Goal: Task Accomplishment & Management: Manage account settings

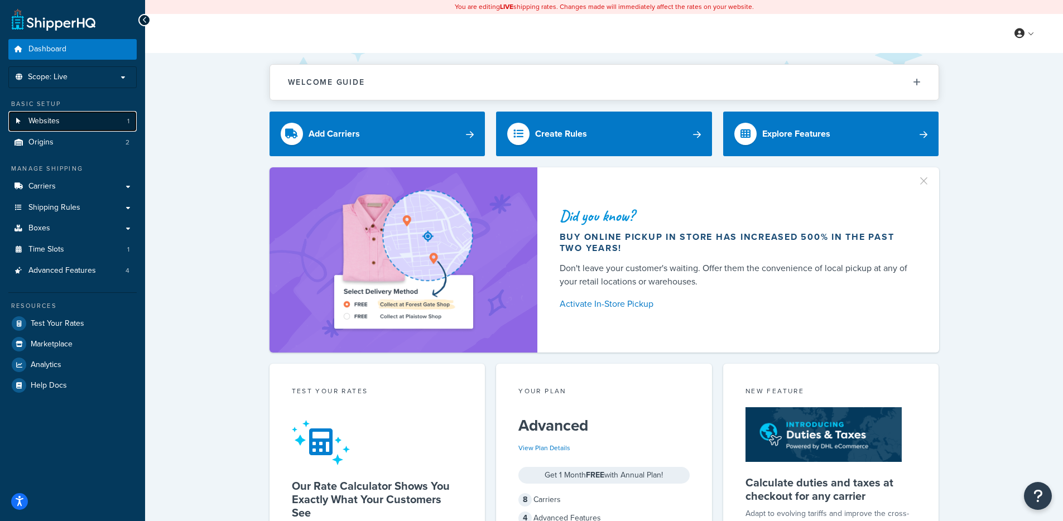
click at [85, 122] on link "Websites 1" at bounding box center [72, 121] width 128 height 21
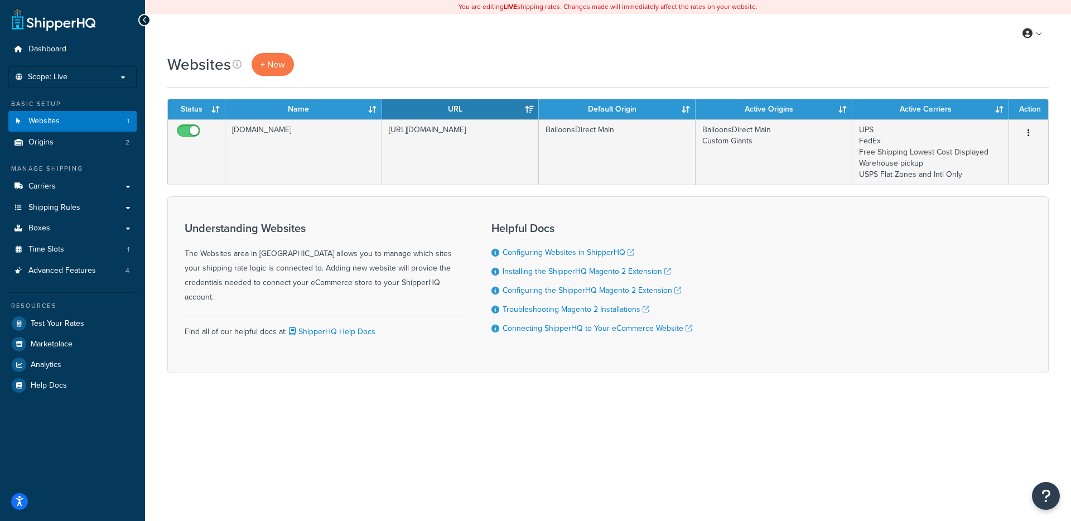
click at [393, 218] on div "Understanding Websites The Websites area in ShipperHQ allows you to manage whic…" at bounding box center [324, 285] width 279 height 142
click at [97, 189] on link "Carriers" at bounding box center [72, 186] width 128 height 21
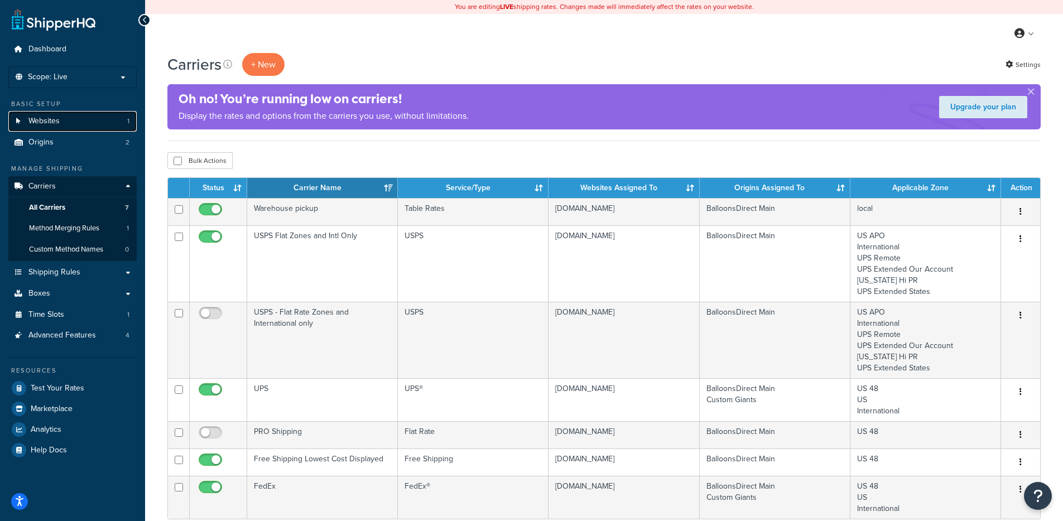
click at [91, 118] on link "Websites 1" at bounding box center [72, 121] width 128 height 21
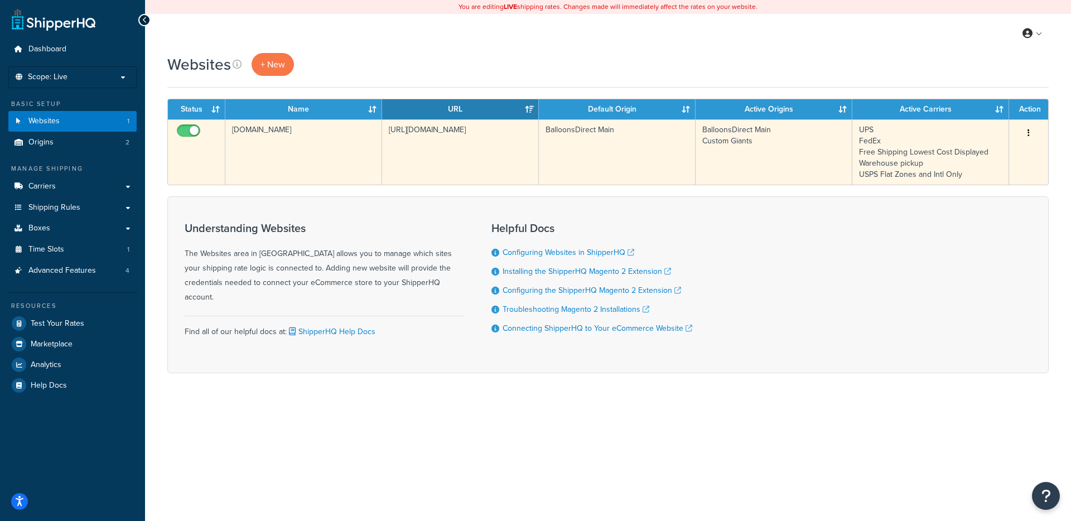
click at [342, 165] on td "[DOMAIN_NAME]" at bounding box center [303, 151] width 157 height 65
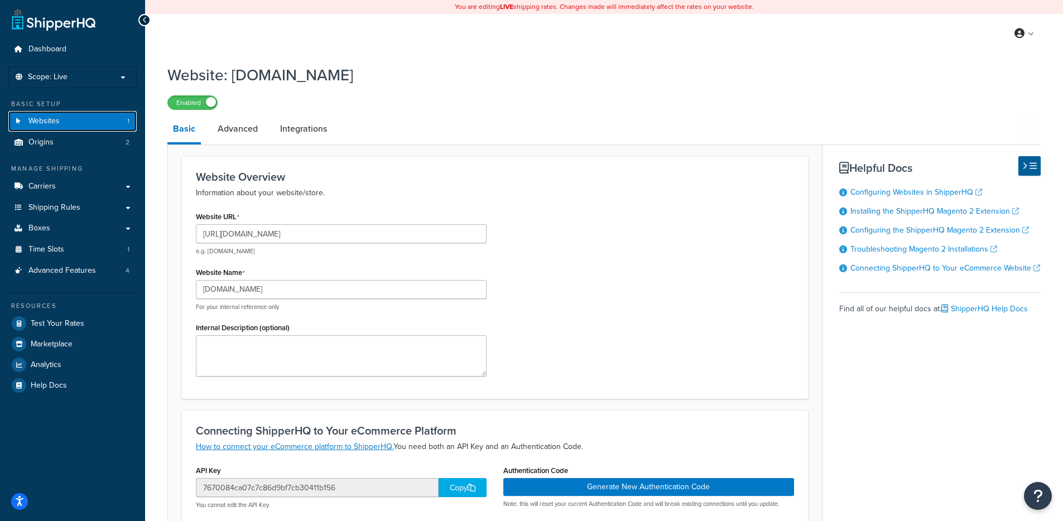
click at [74, 123] on link "Websites 1" at bounding box center [72, 121] width 128 height 21
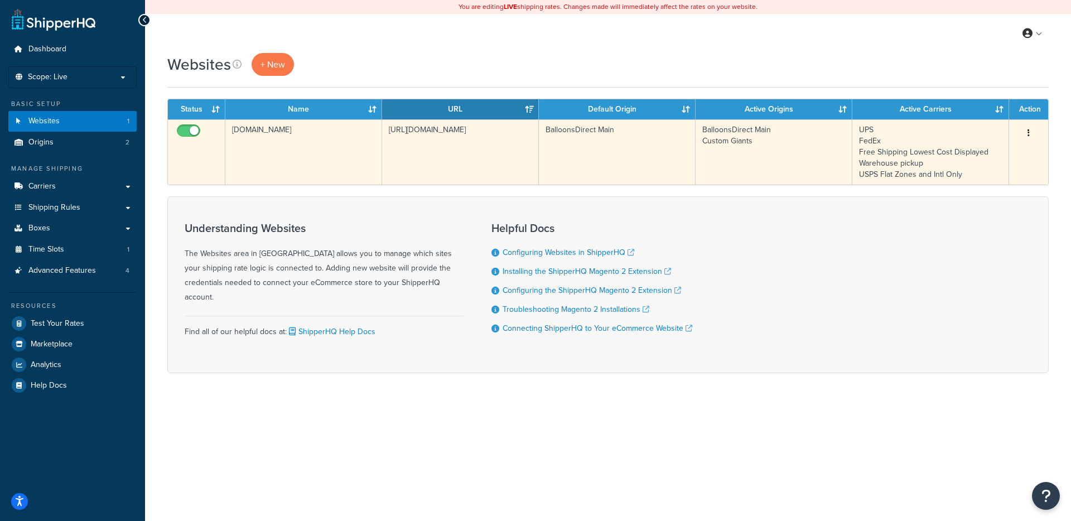
click at [281, 140] on td "BalloonsDirect.com" at bounding box center [303, 151] width 157 height 65
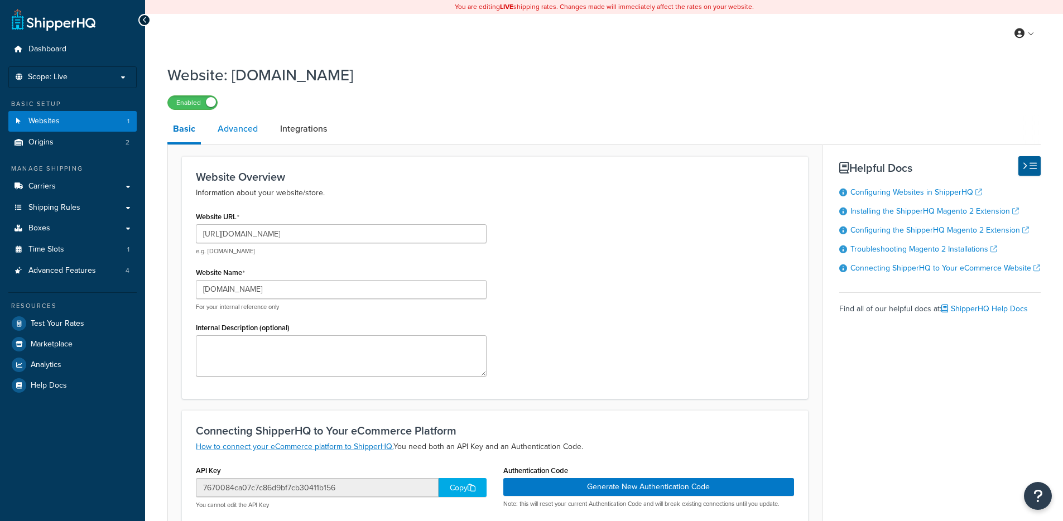
click at [254, 137] on link "Advanced" at bounding box center [237, 128] width 51 height 27
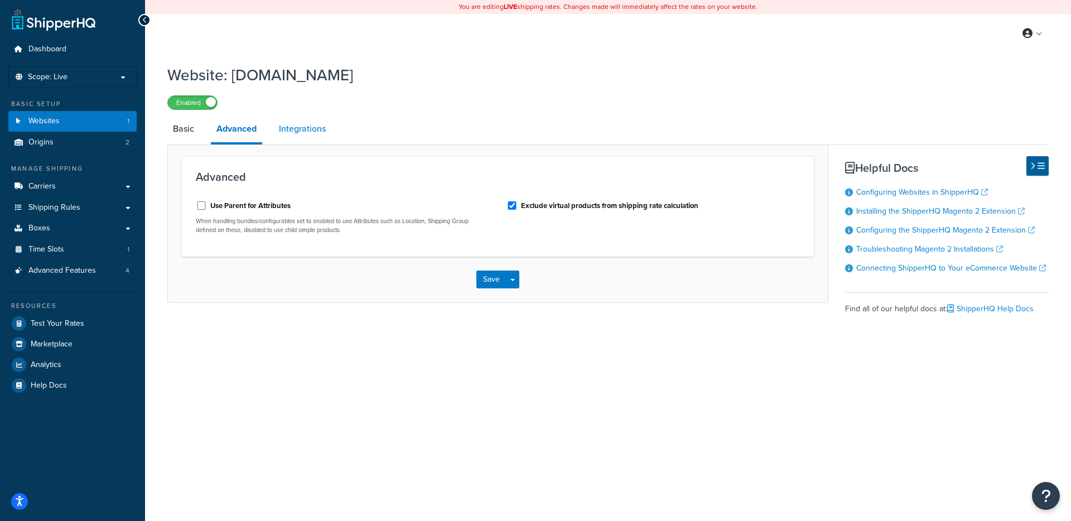
click at [298, 134] on link "Integrations" at bounding box center [302, 128] width 58 height 27
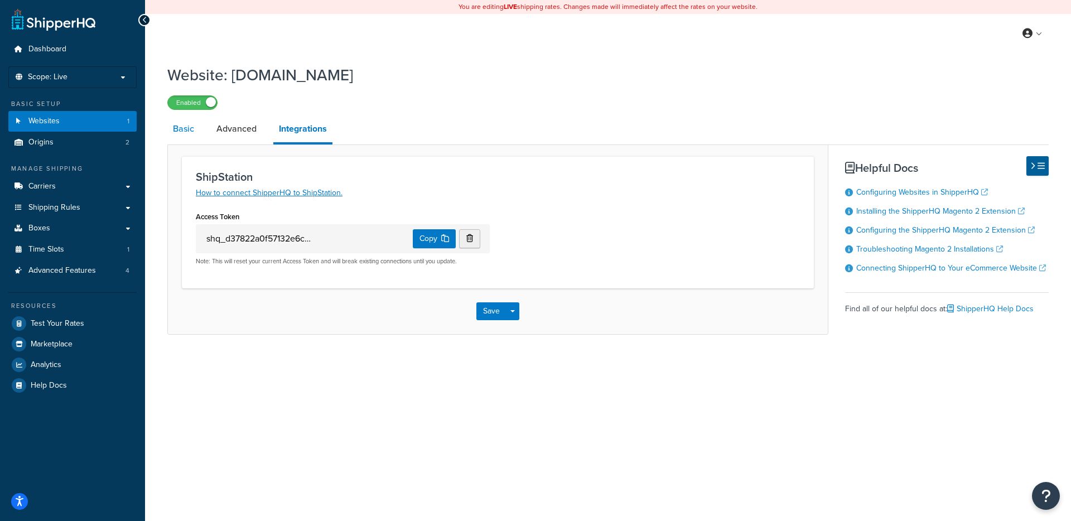
click at [187, 129] on link "Basic" at bounding box center [183, 128] width 32 height 27
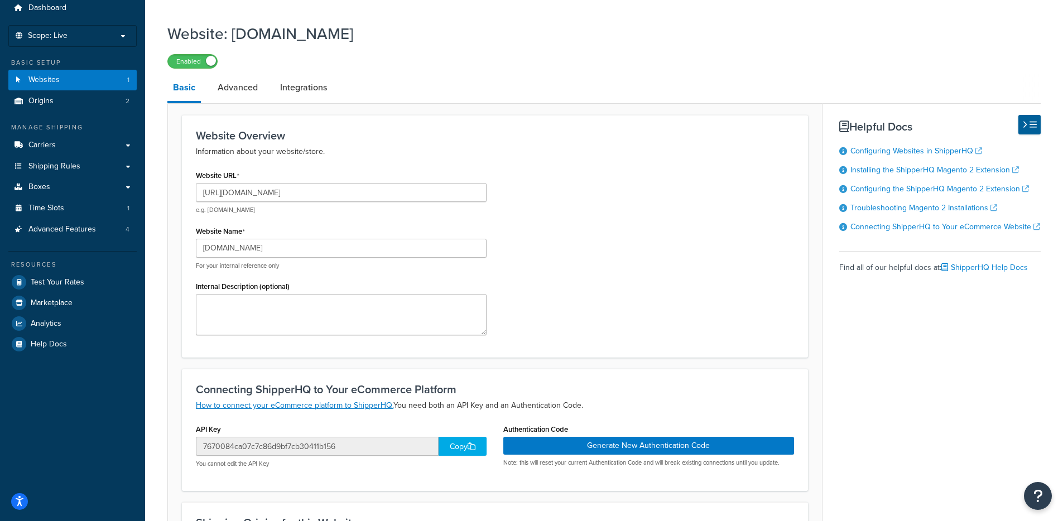
scroll to position [247, 0]
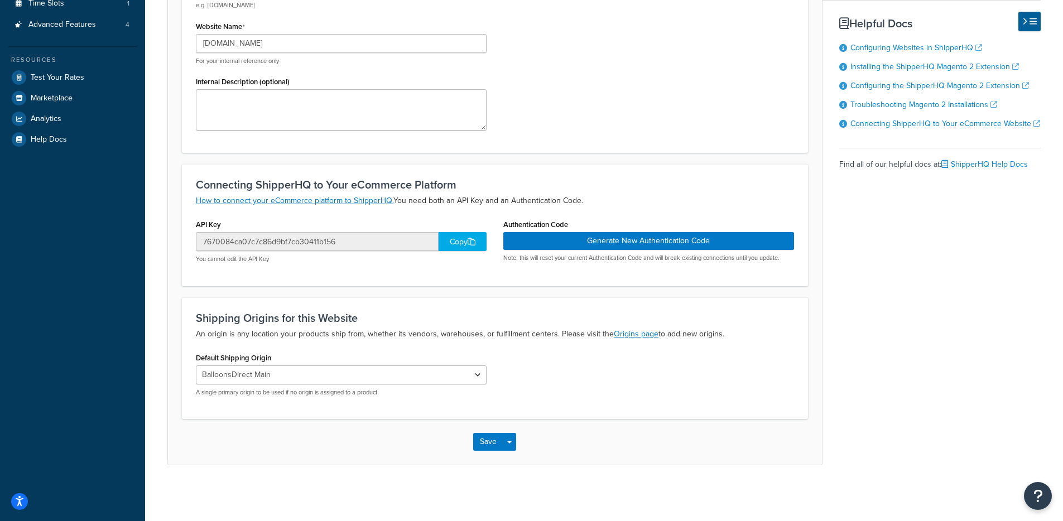
click at [442, 237] on div "Copy" at bounding box center [462, 241] width 48 height 19
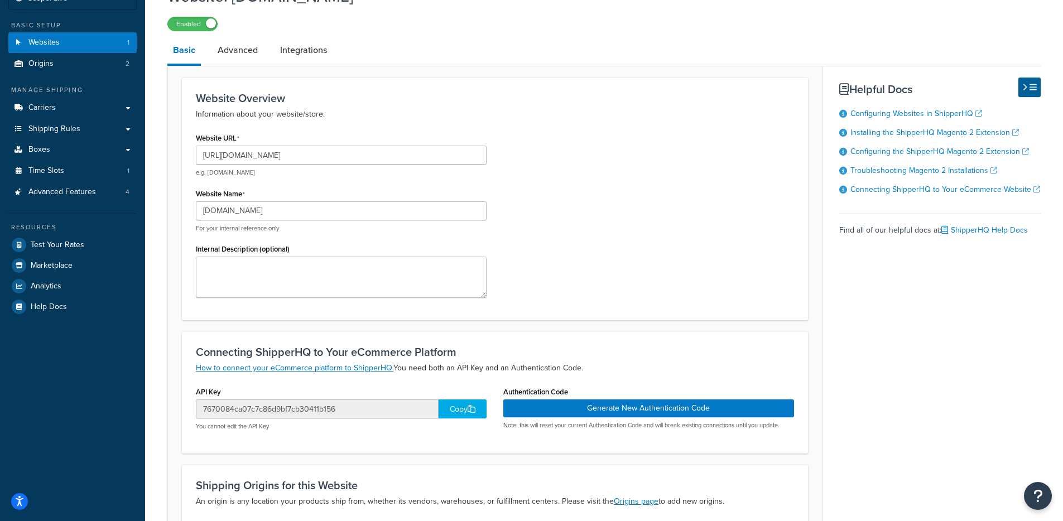
scroll to position [69, 0]
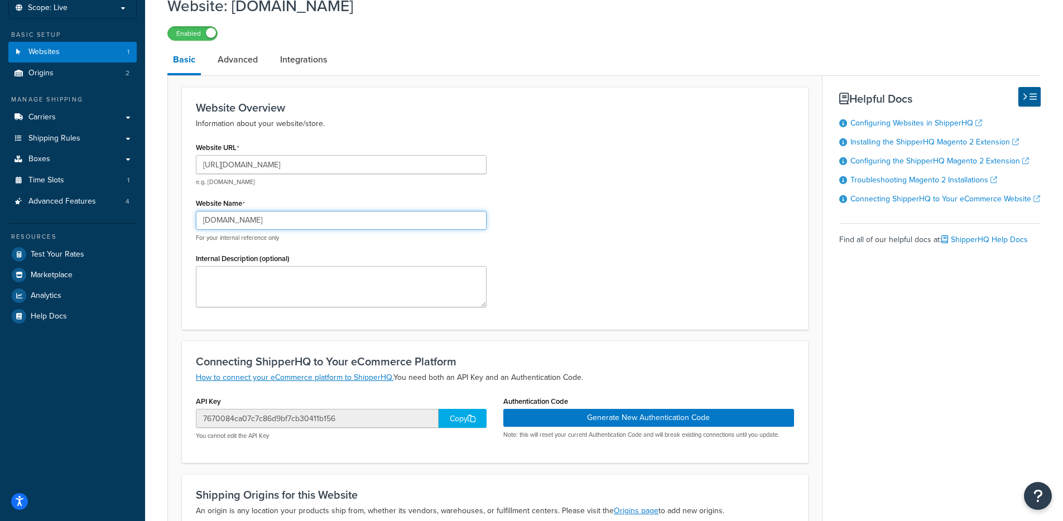
drag, startPoint x: 290, startPoint y: 229, endPoint x: 126, endPoint y: 225, distance: 164.0
click at [126, 225] on div "Dashboard Scope: Live Basic Setup Websites 1 Origins 2 Manage Shipping Carriers…" at bounding box center [531, 314] width 1063 height 767
drag, startPoint x: 359, startPoint y: 153, endPoint x: 231, endPoint y: 171, distance: 129.0
click at [231, 171] on div "Website URL https://www.balloonsdirect.com e.g. mywebsite.com" at bounding box center [341, 162] width 291 height 47
drag, startPoint x: 246, startPoint y: 164, endPoint x: 722, endPoint y: 54, distance: 488.3
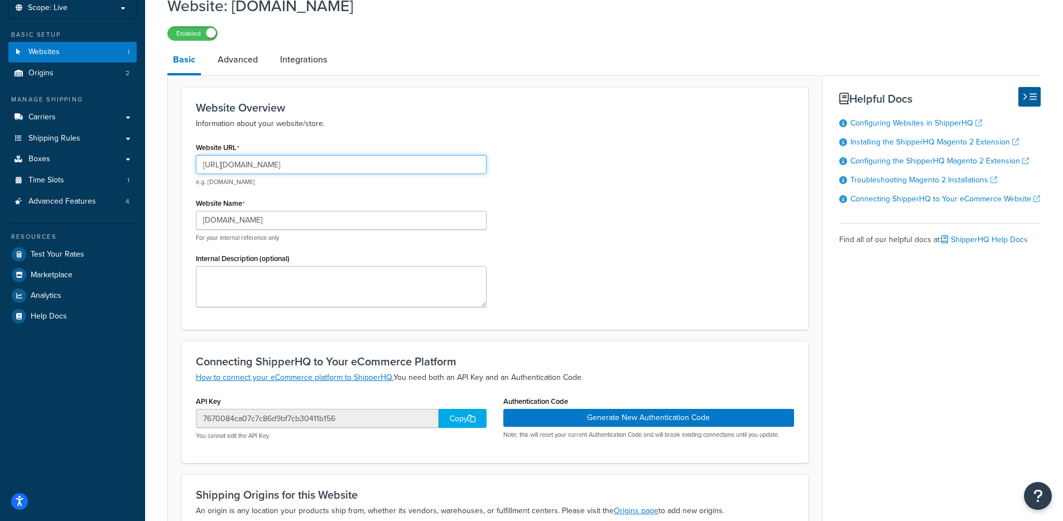
click at [527, 167] on div "Website URL https://www.balloonsdirect.com e.g. mywebsite.com Website Name Ball…" at bounding box center [494, 227] width 615 height 176
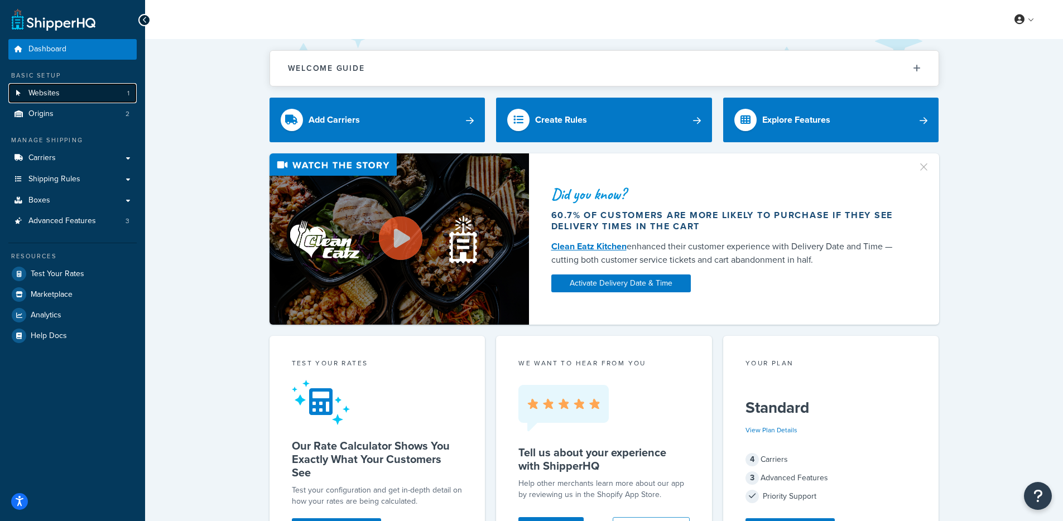
click at [65, 94] on link "Websites 1" at bounding box center [72, 93] width 128 height 21
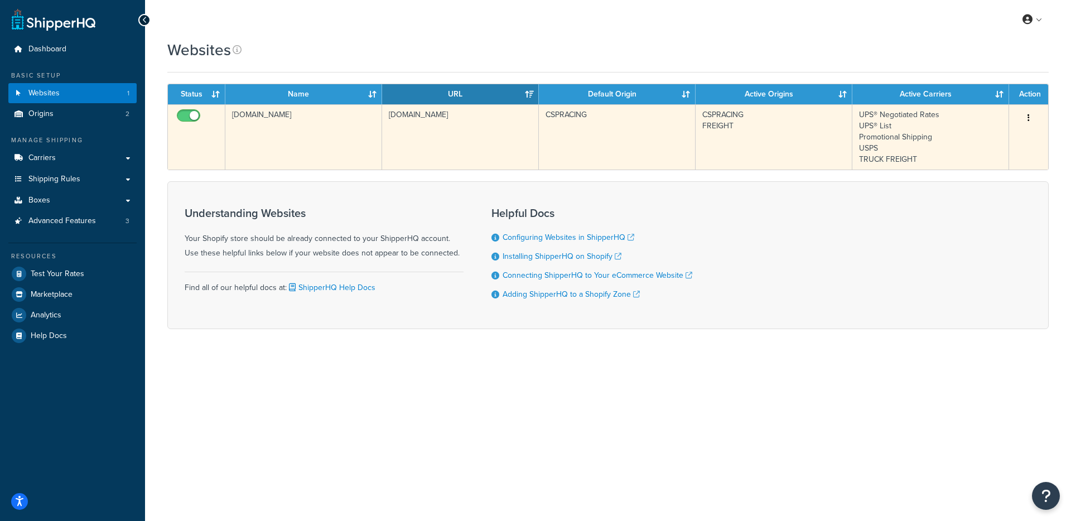
click at [410, 152] on td "[DOMAIN_NAME]" at bounding box center [460, 136] width 157 height 65
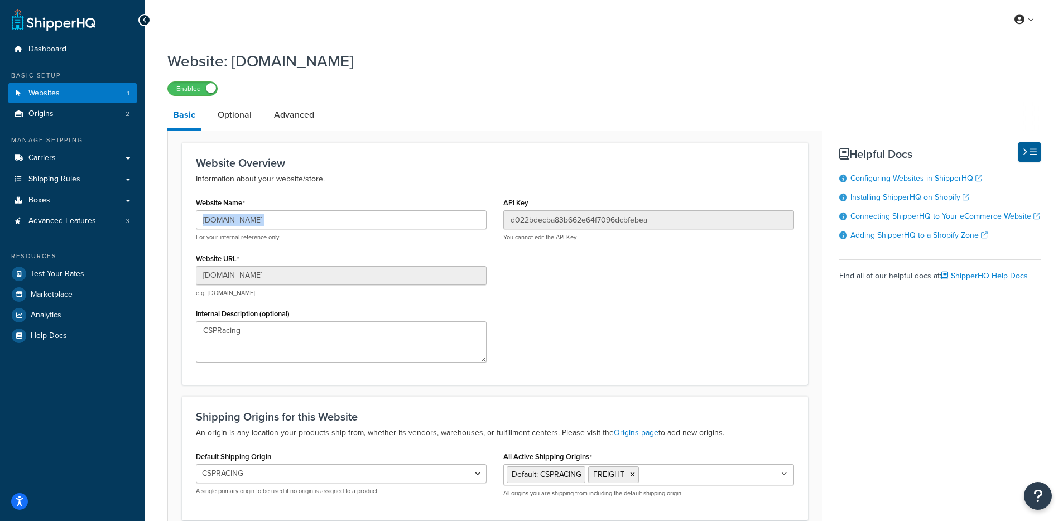
drag, startPoint x: 262, startPoint y: 224, endPoint x: 194, endPoint y: 220, distance: 67.6
click at [160, 220] on div "Website: y1vpgq-dz.myshopify.com Enabled Basic Optional Advanced Website Overvi…" at bounding box center [604, 320] width 918 height 550
copy input "text"
click at [89, 160] on link "Carriers" at bounding box center [72, 158] width 128 height 21
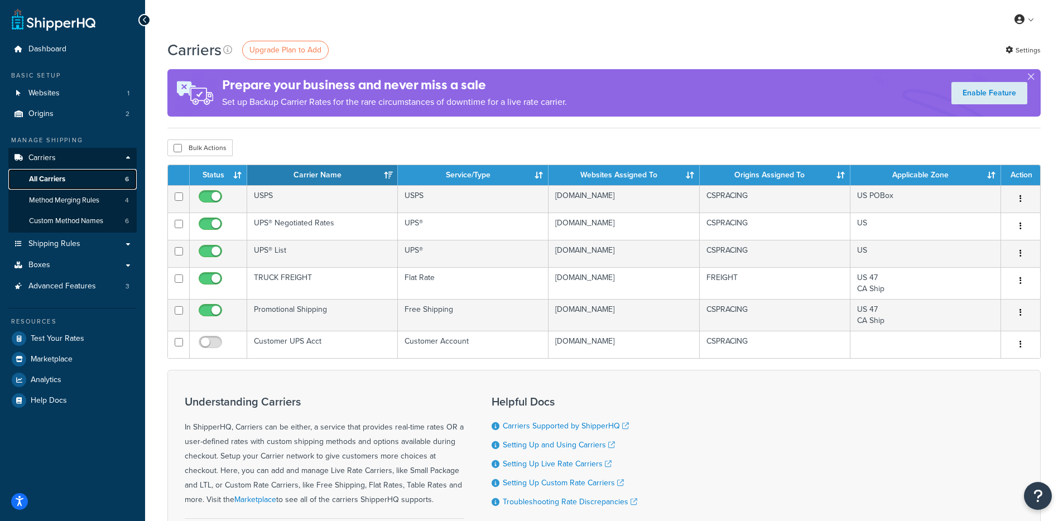
click at [91, 179] on link "All Carriers 6" at bounding box center [72, 179] width 128 height 21
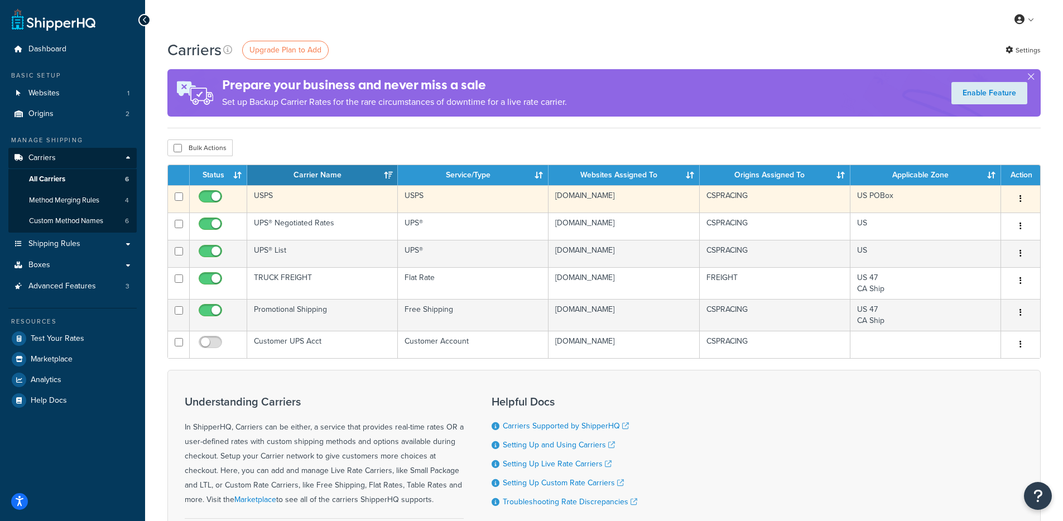
click at [318, 197] on td "USPS" at bounding box center [322, 198] width 151 height 27
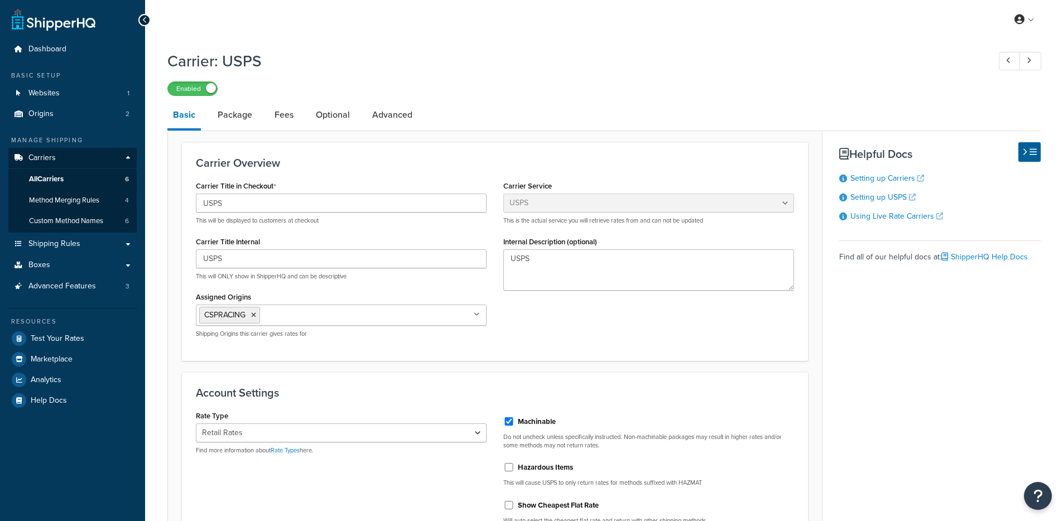
select select "usps"
click at [371, 124] on link "Advanced" at bounding box center [391, 115] width 51 height 27
select select "false"
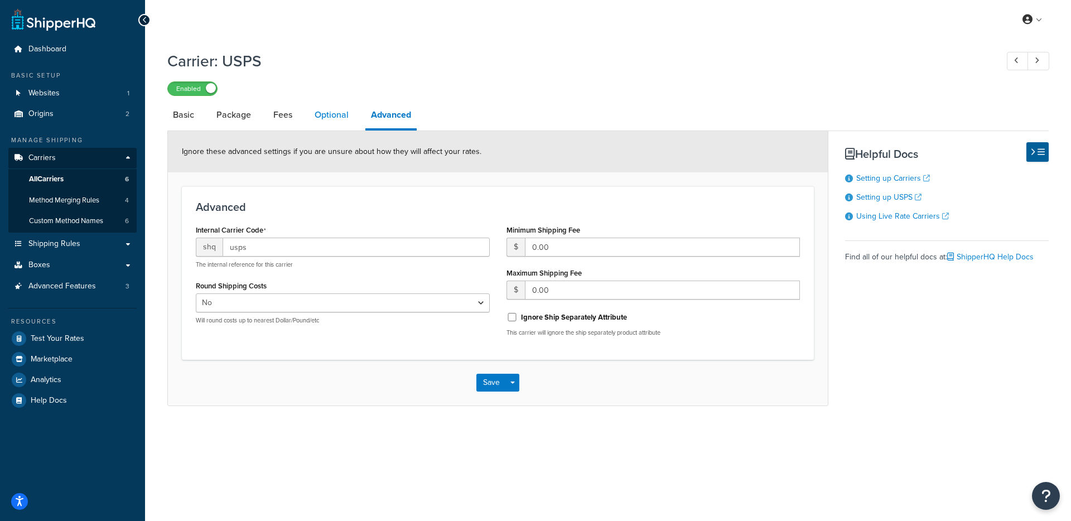
click at [336, 118] on link "Optional" at bounding box center [331, 115] width 45 height 27
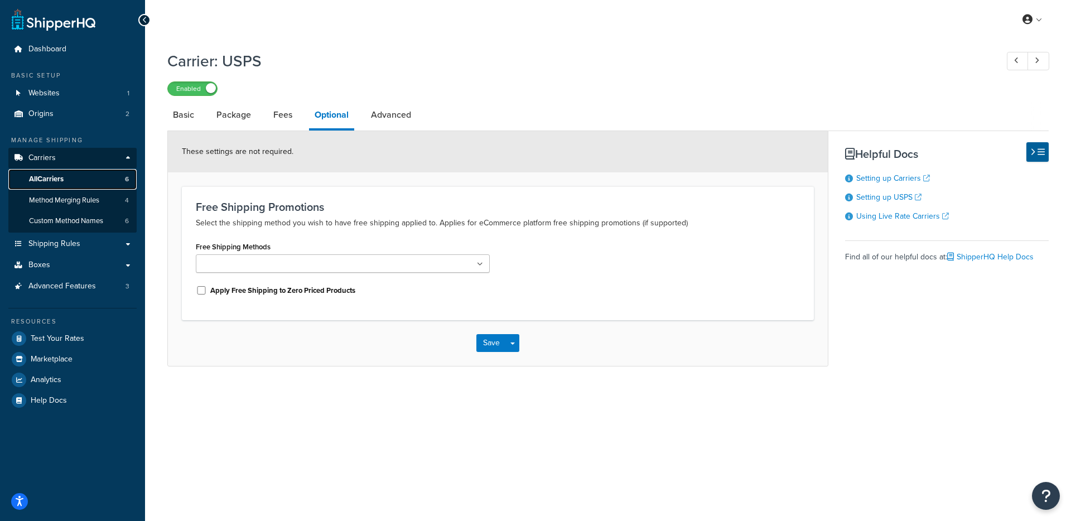
click at [94, 176] on link "All Carriers 6" at bounding box center [72, 179] width 128 height 21
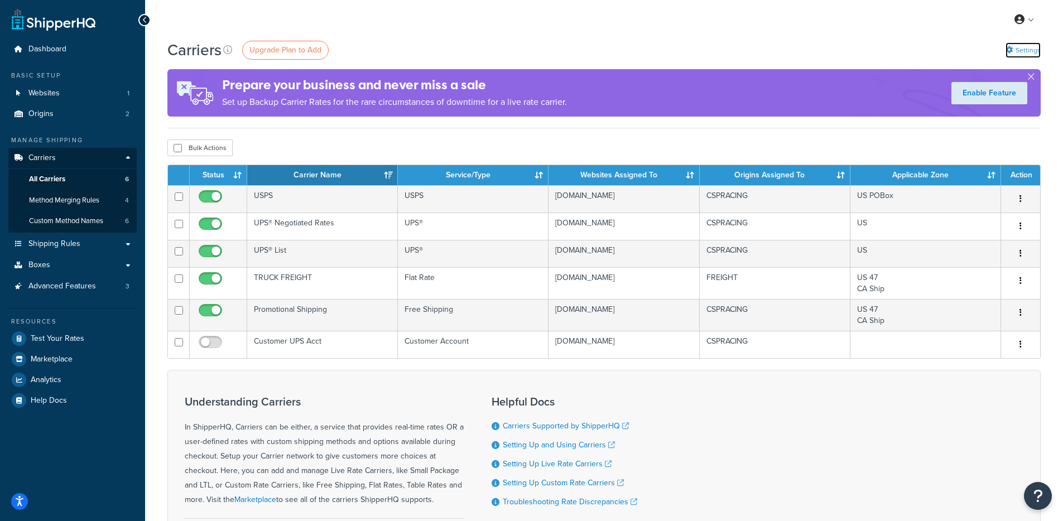
click at [1029, 51] on link "Settings" at bounding box center [1022, 50] width 35 height 16
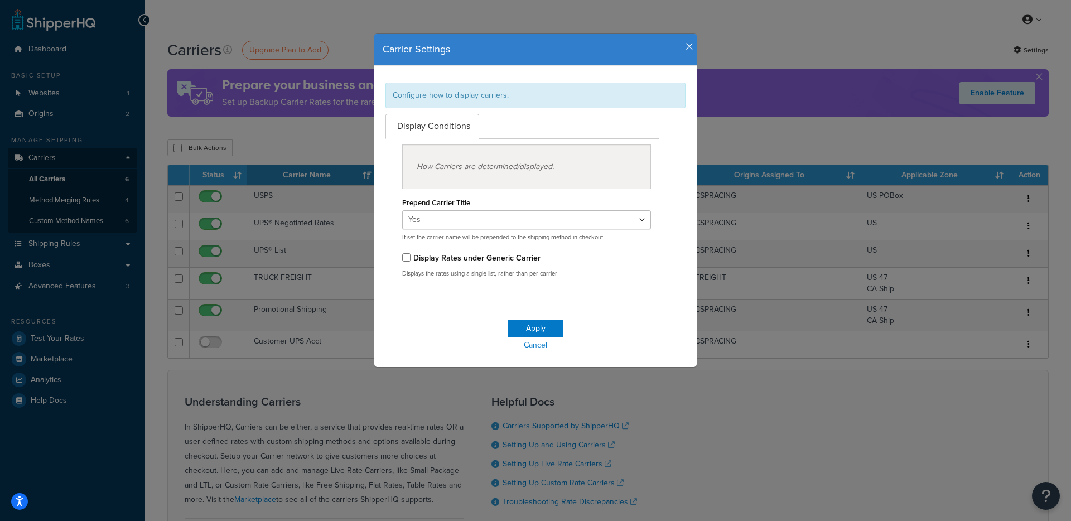
click at [686, 46] on icon "button" at bounding box center [690, 47] width 8 height 10
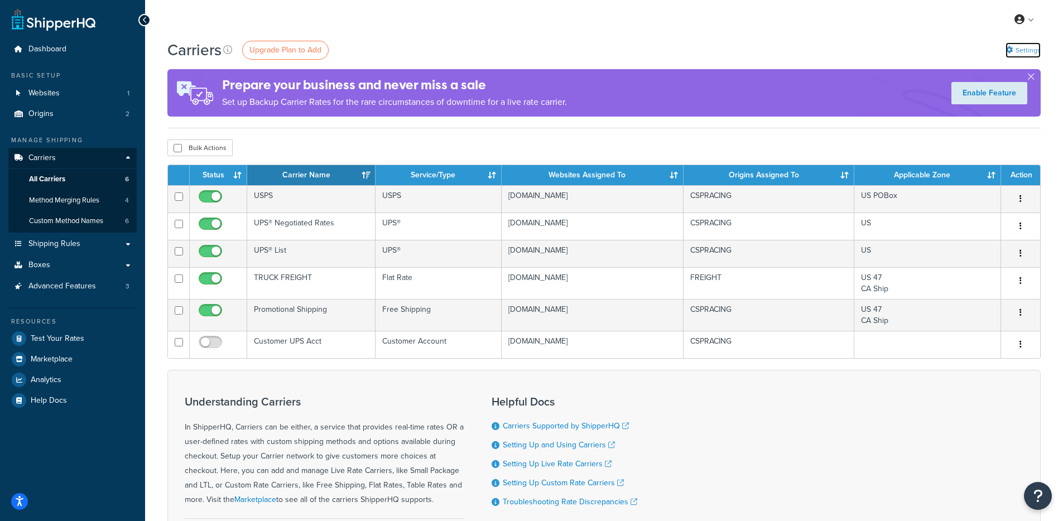
click at [1013, 49] on link "Settings" at bounding box center [1022, 50] width 35 height 16
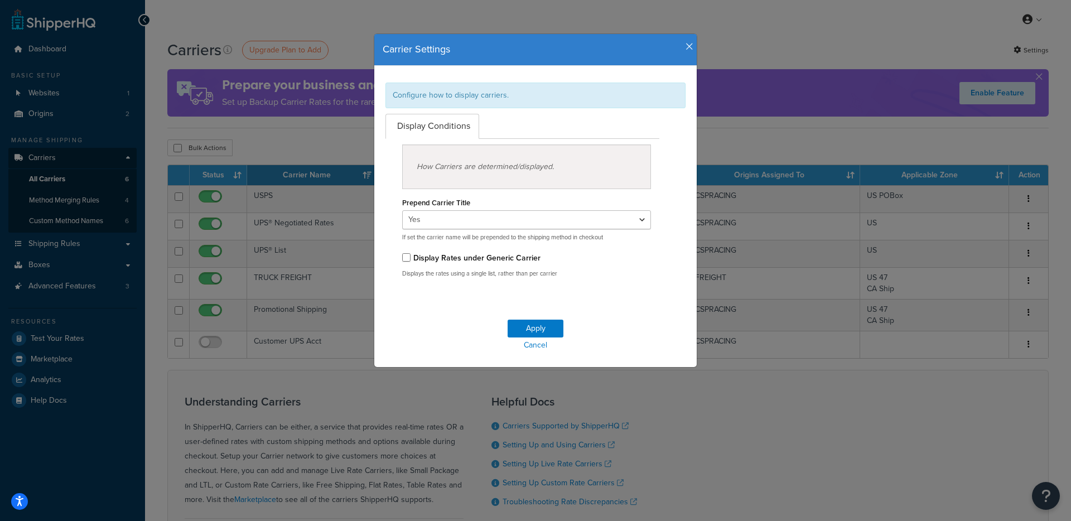
click at [687, 44] on icon "button" at bounding box center [690, 47] width 8 height 10
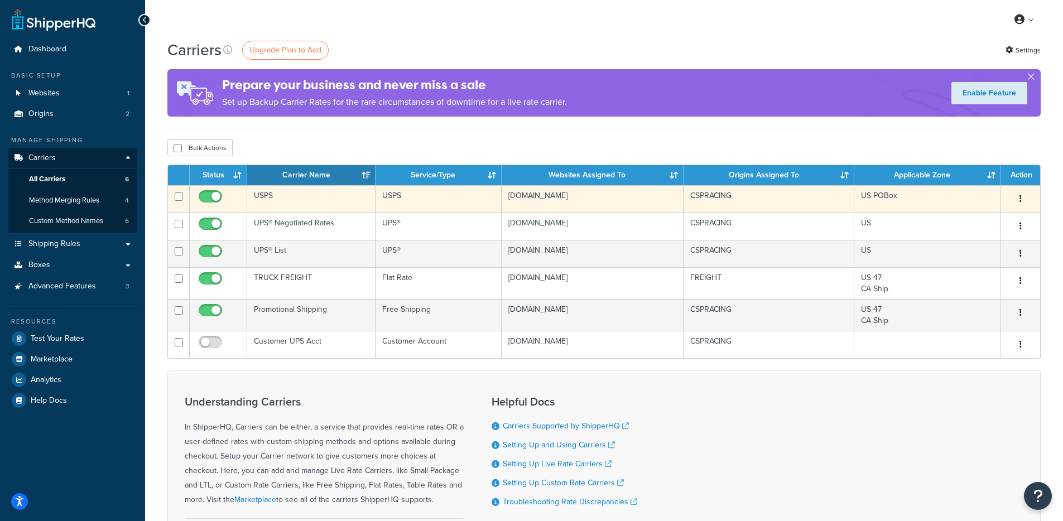
click at [410, 205] on td "USPS" at bounding box center [438, 198] width 126 height 27
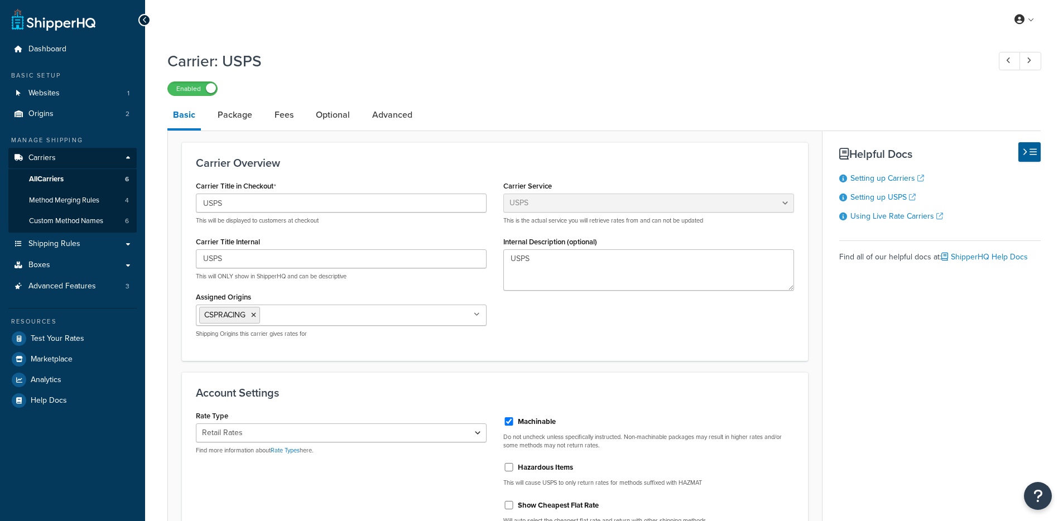
select select "usps"
click at [87, 285] on span "Advanced Features" at bounding box center [61, 286] width 67 height 9
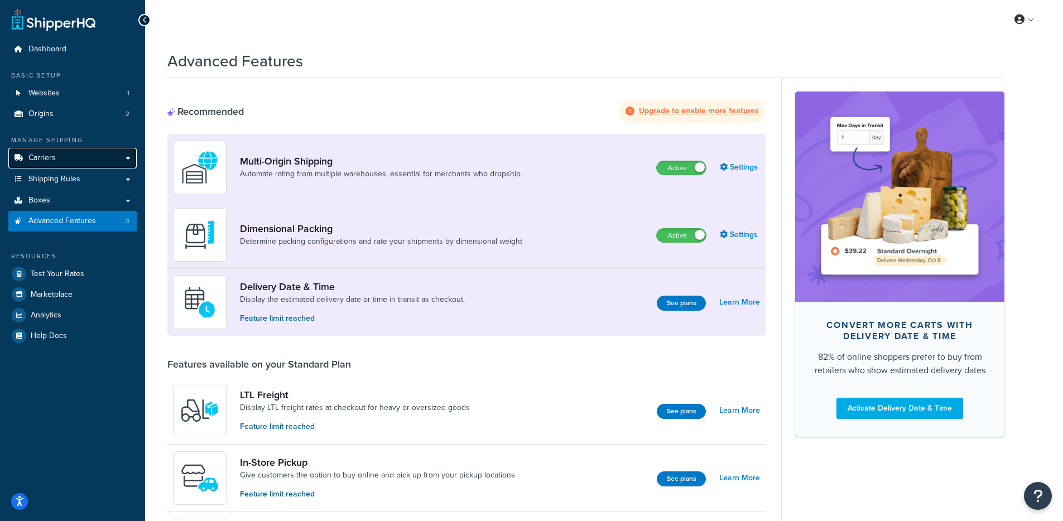
click at [79, 157] on link "Carriers" at bounding box center [72, 158] width 128 height 21
